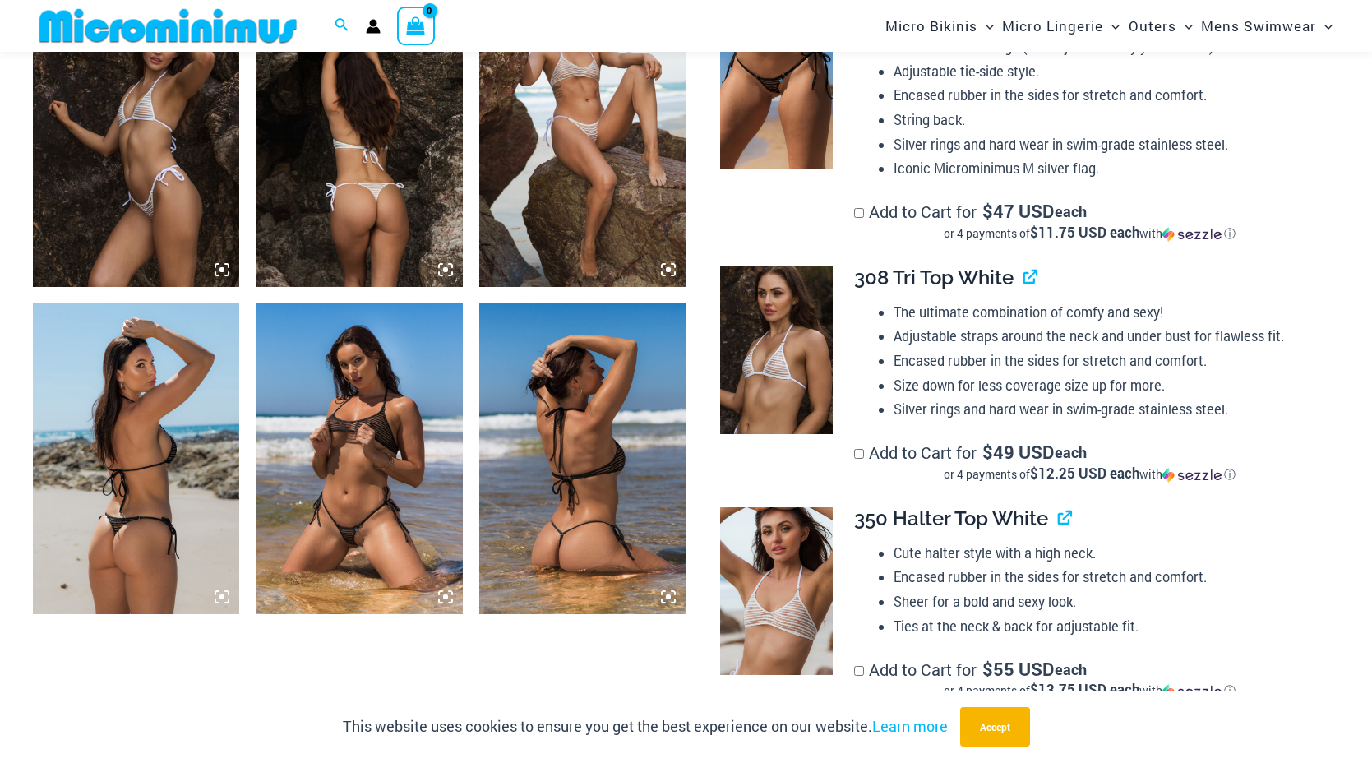
scroll to position [1170, 0]
click at [89, 464] on img at bounding box center [136, 457] width 206 height 310
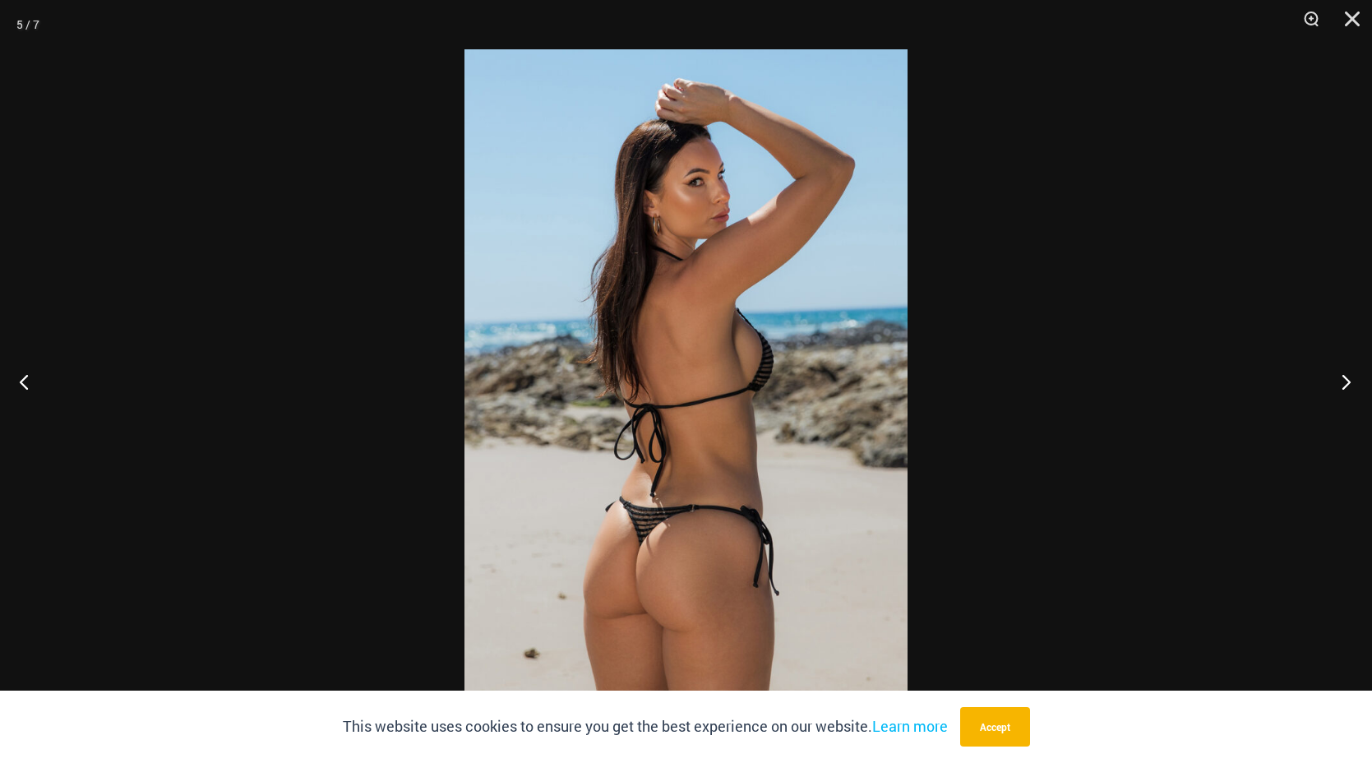
click at [1337, 374] on button "Next" at bounding box center [1341, 381] width 62 height 82
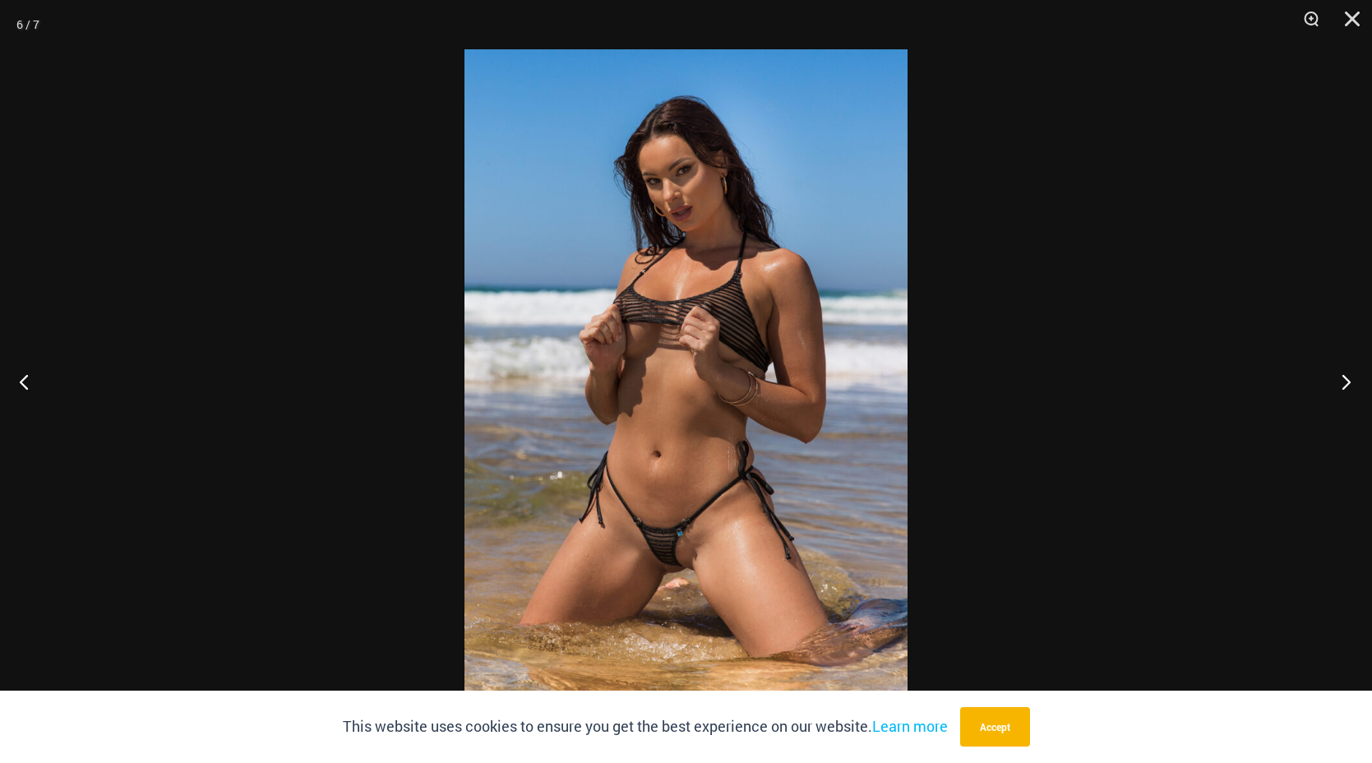
click at [1337, 374] on button "Next" at bounding box center [1341, 381] width 62 height 82
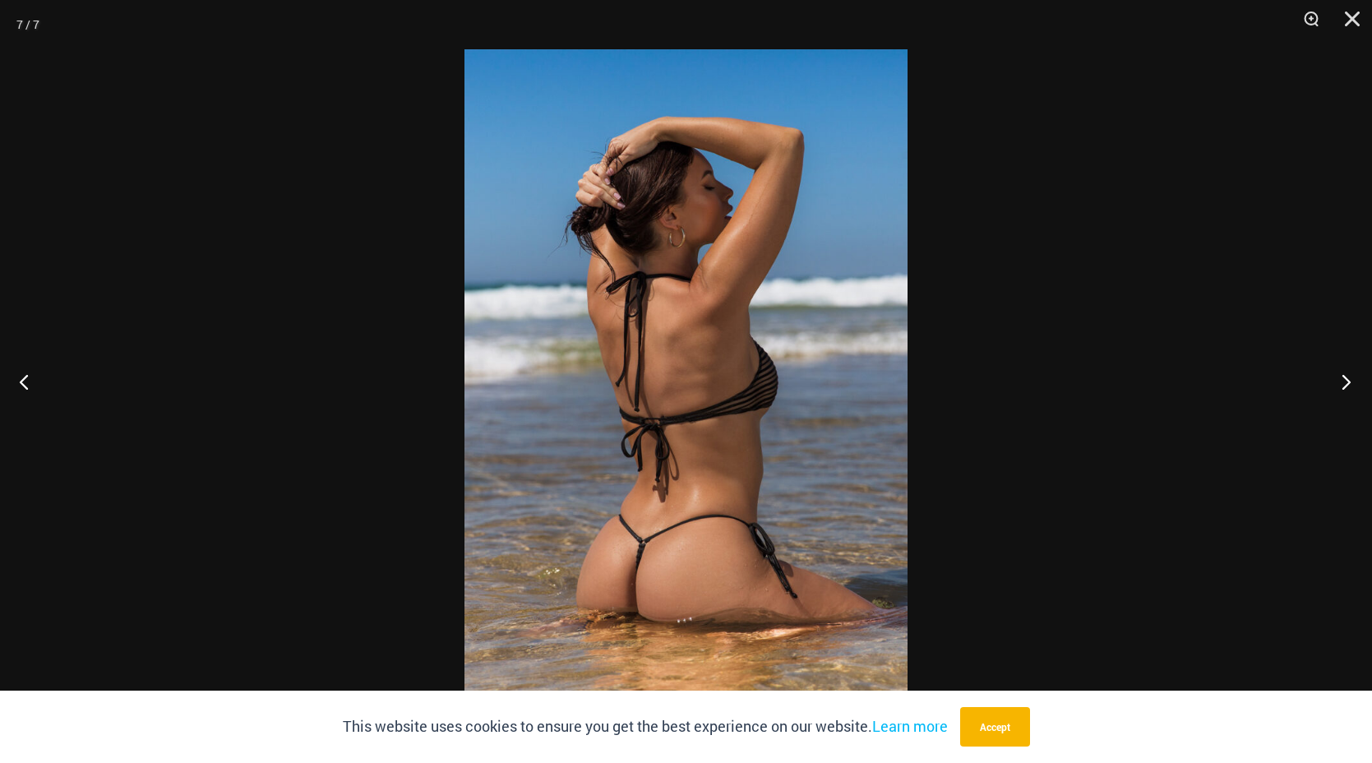
click at [1337, 374] on button "Next" at bounding box center [1341, 381] width 62 height 82
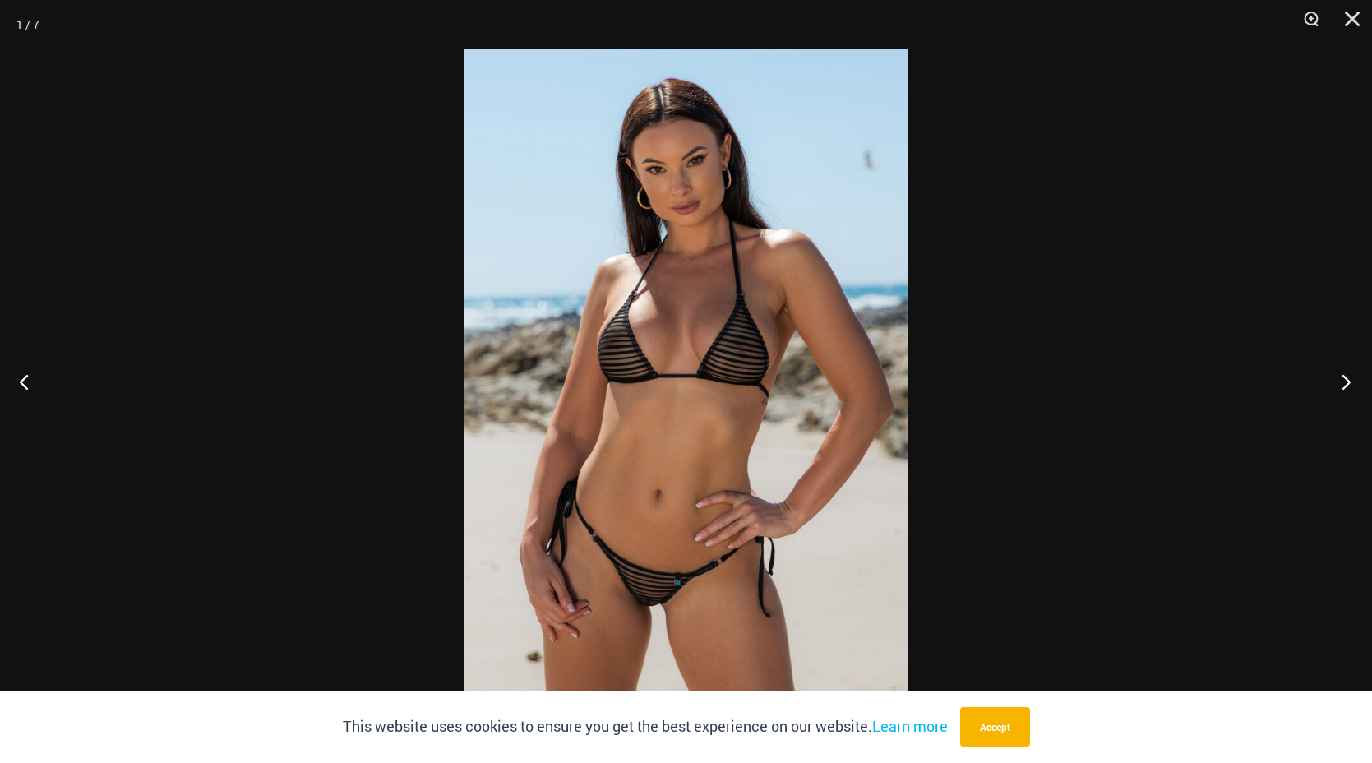
click at [1337, 374] on button "Next" at bounding box center [1341, 381] width 62 height 82
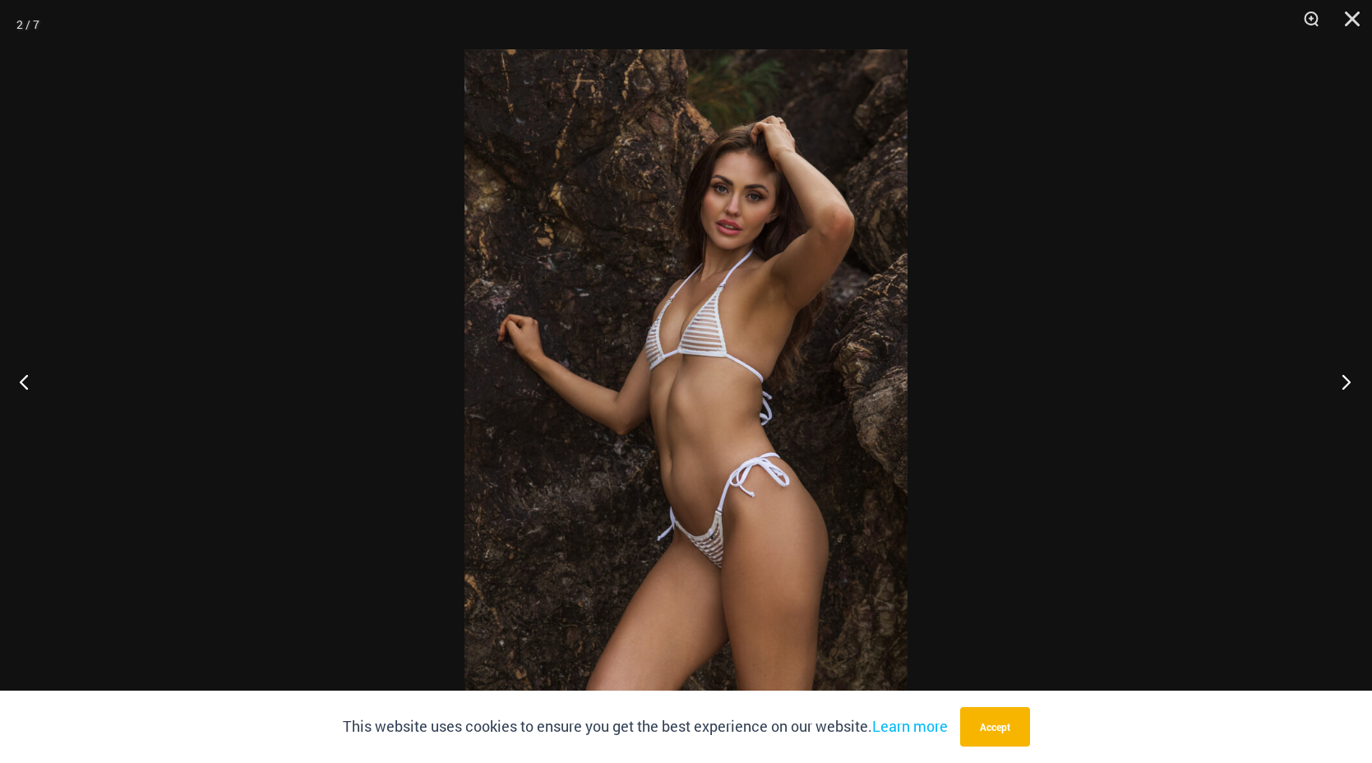
click at [1337, 374] on button "Next" at bounding box center [1341, 381] width 62 height 82
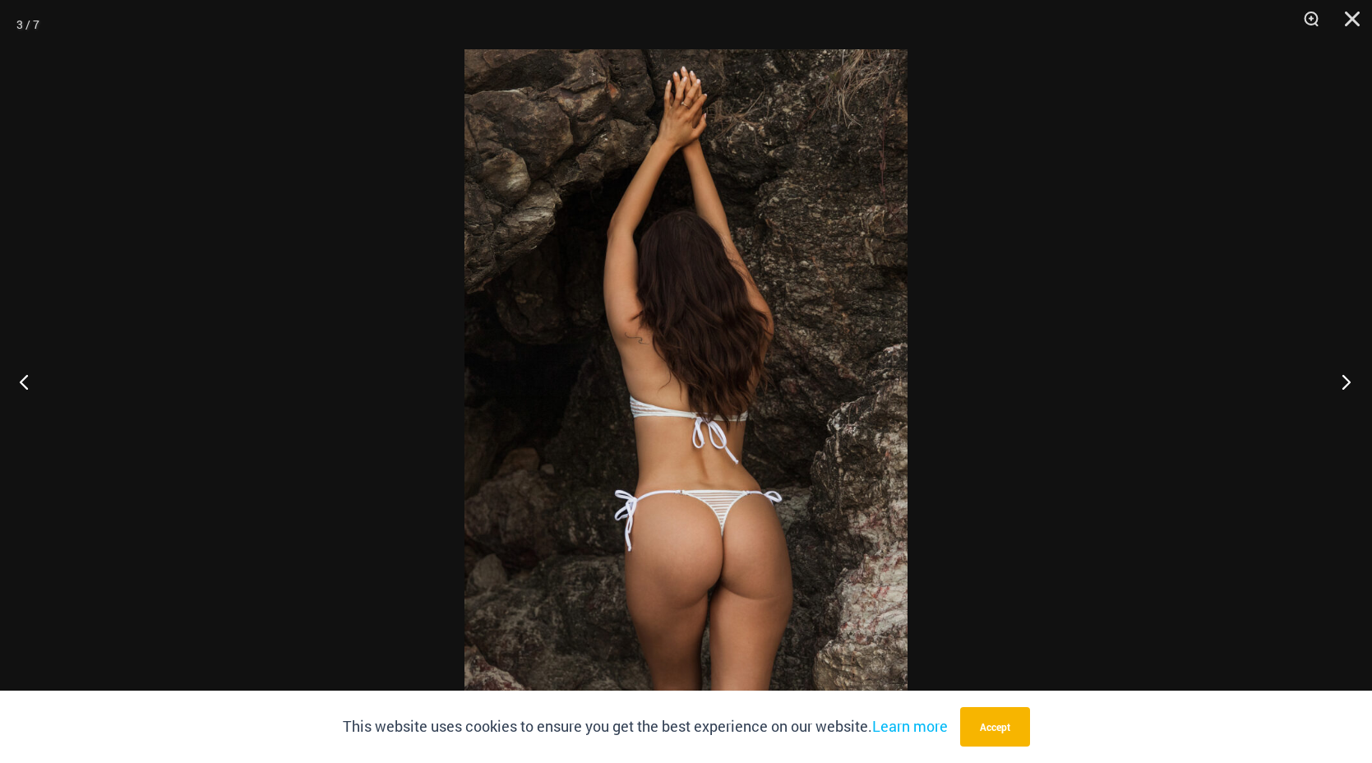
click at [1337, 374] on button "Next" at bounding box center [1341, 381] width 62 height 82
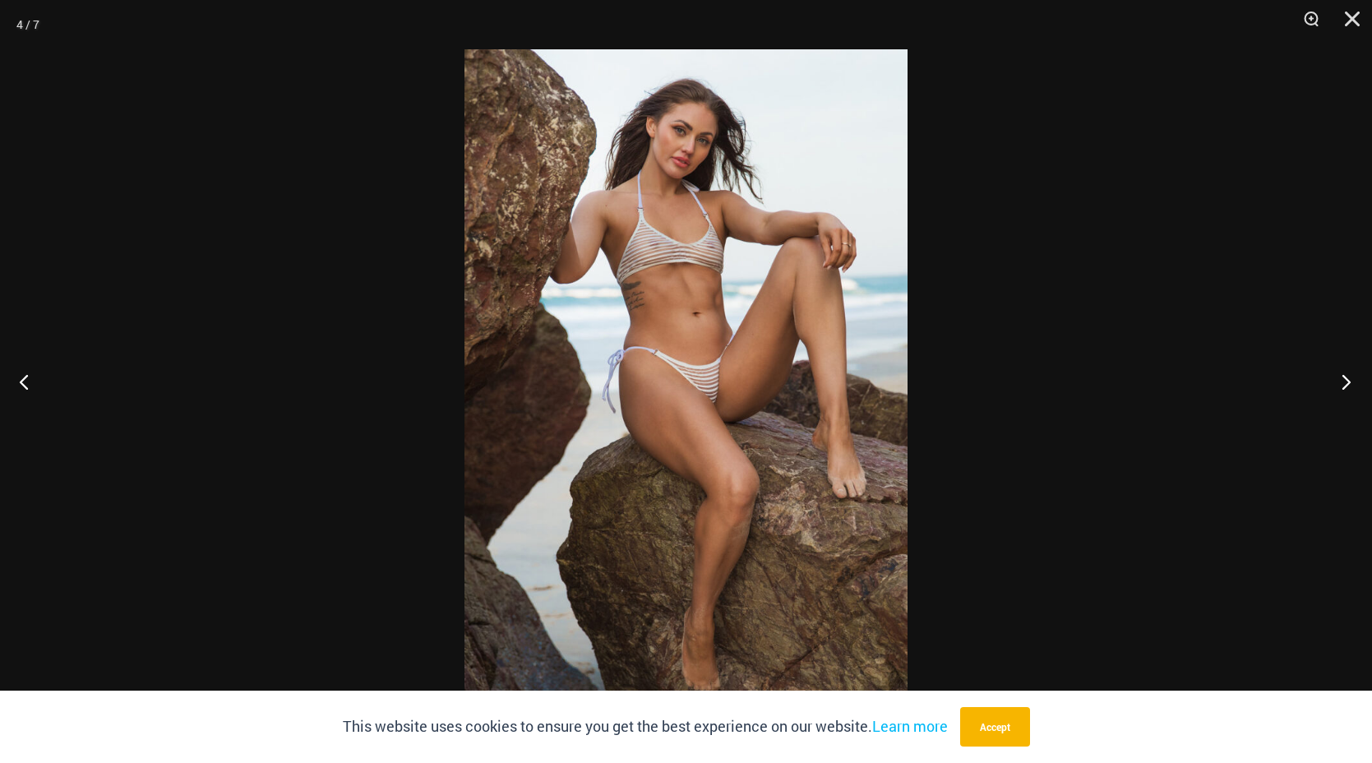
click at [1337, 374] on button "Next" at bounding box center [1341, 381] width 62 height 82
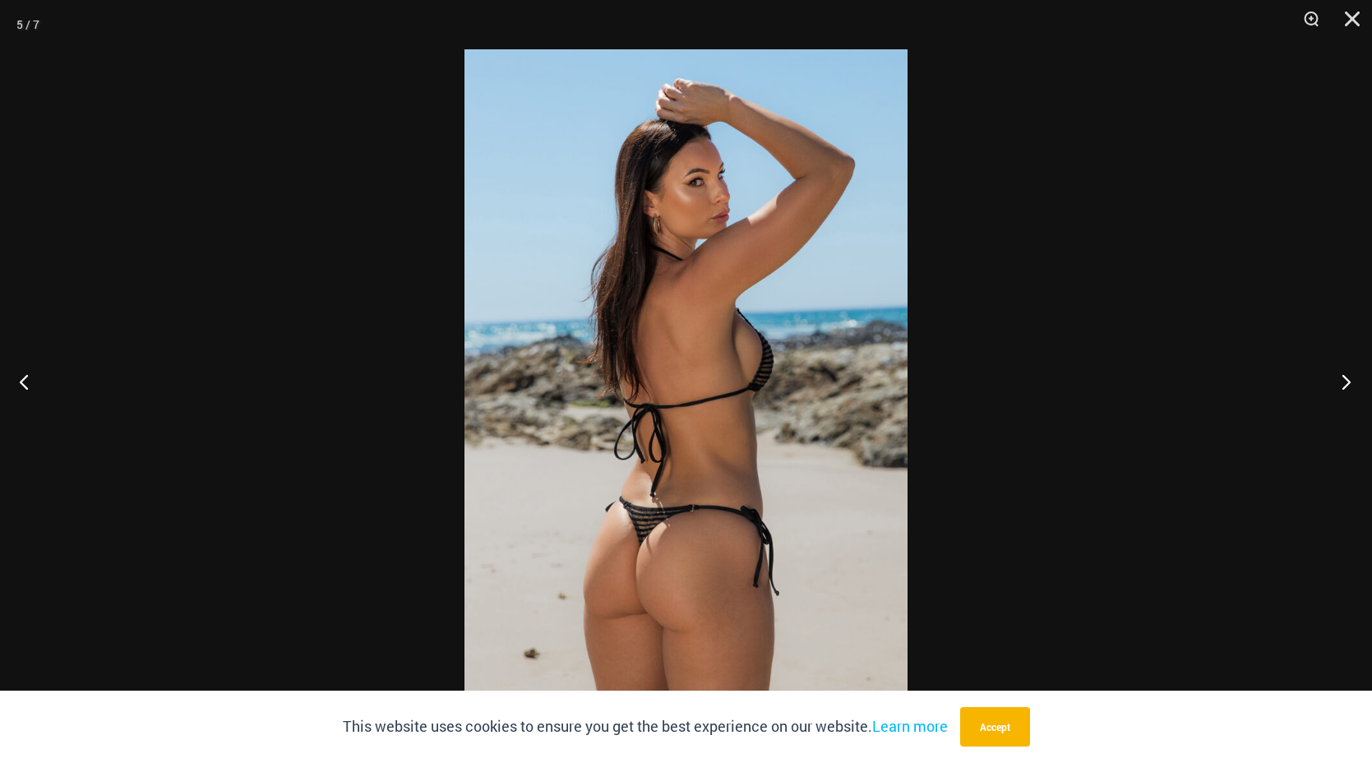
click at [1337, 374] on button "Next" at bounding box center [1341, 381] width 62 height 82
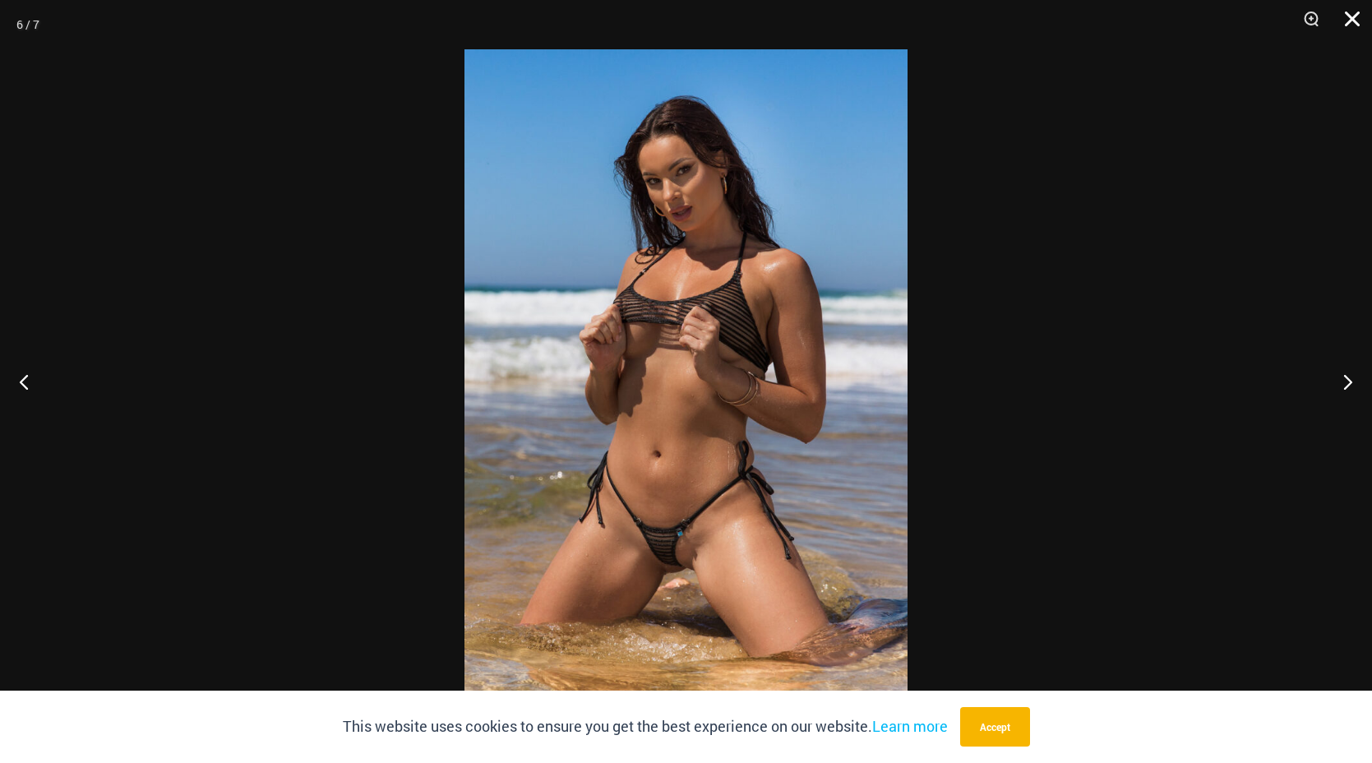
click at [1350, 25] on button "Close" at bounding box center [1346, 24] width 41 height 49
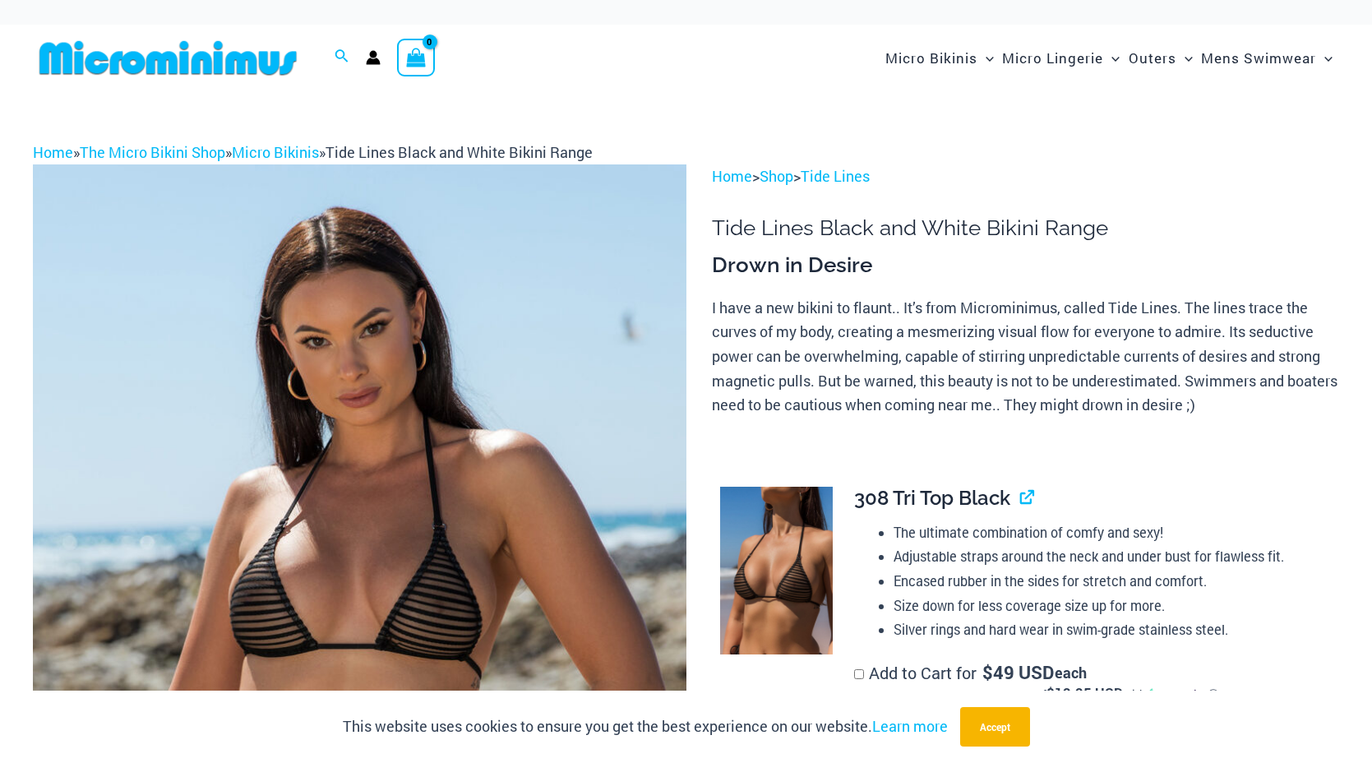
scroll to position [0, 0]
